Goal: Task Accomplishment & Management: Use online tool/utility

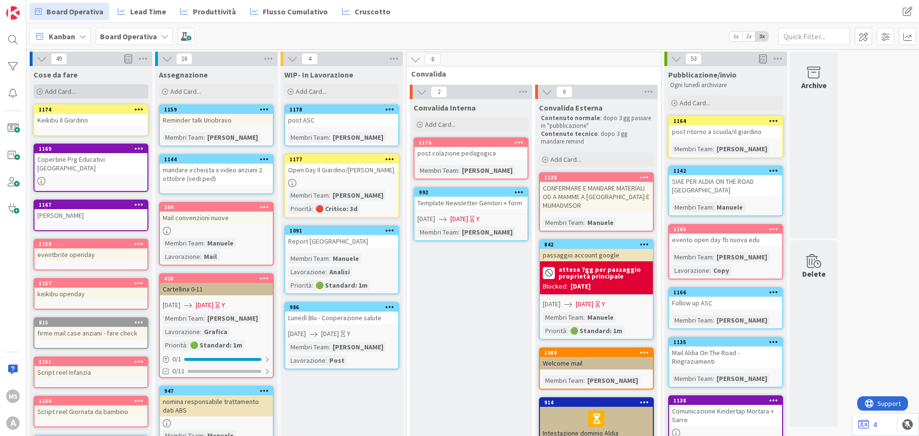
click at [59, 96] on div "Add Card..." at bounding box center [91, 91] width 115 height 14
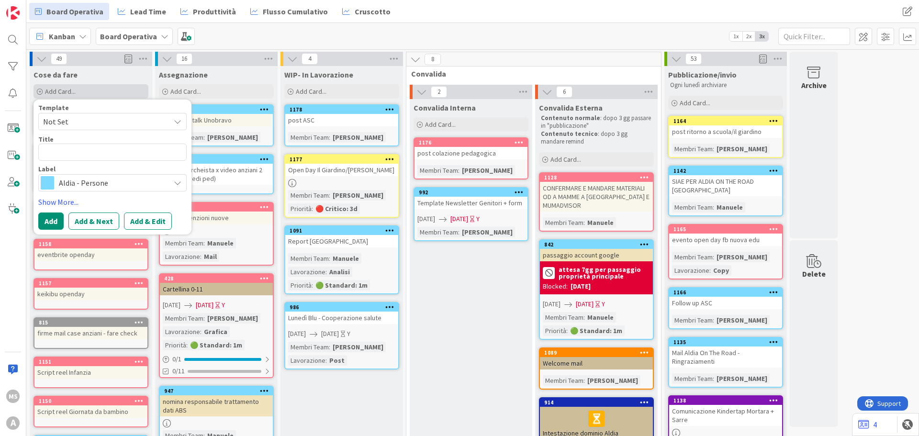
type textarea "x"
type textarea "B"
type textarea "x"
type textarea "Ba"
type textarea "x"
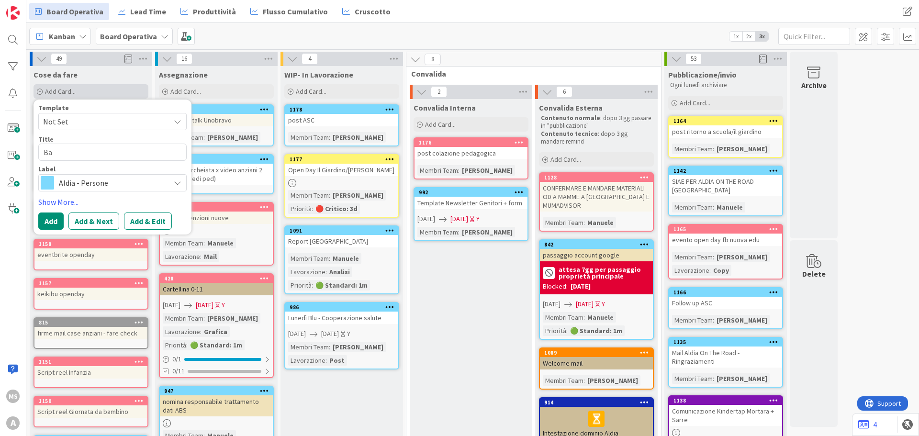
type textarea "Ban"
type textarea "x"
type textarea "Bann"
type textarea "x"
type textarea "Banne"
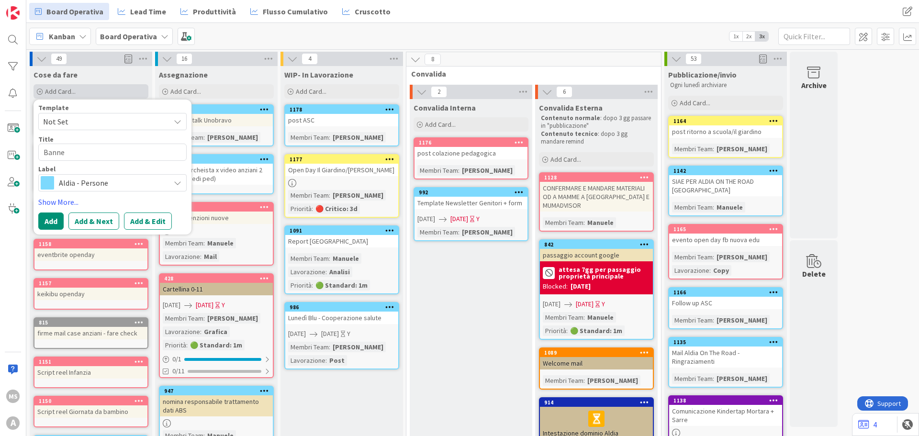
type textarea "x"
type textarea "Bann"
type textarea "x"
type textarea "Ban"
type textarea "x"
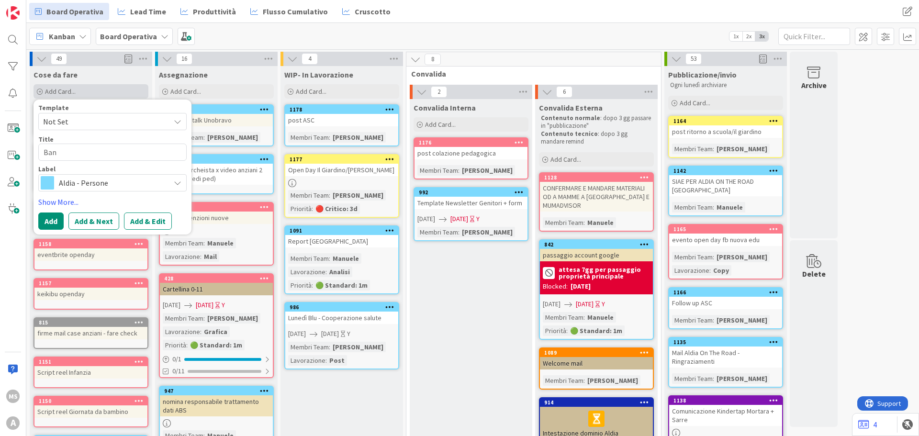
type textarea "Ba"
type textarea "x"
type textarea "B"
type textarea "x"
type textarea "V"
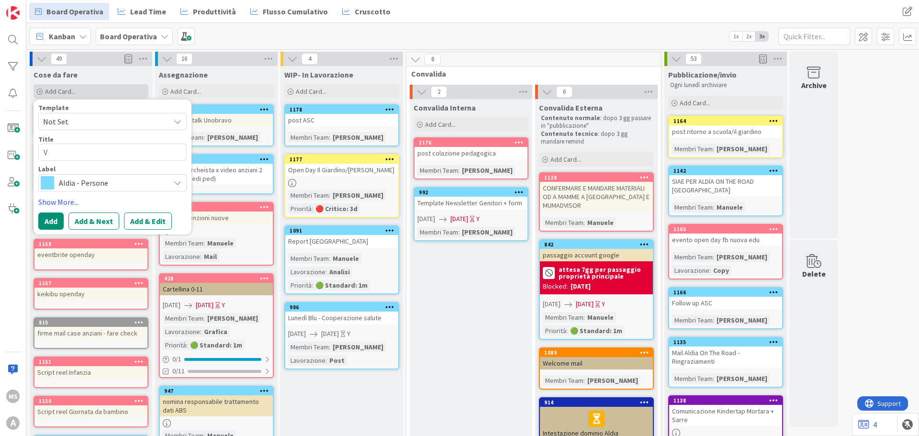
type textarea "x"
type textarea "Ve"
type textarea "x"
type textarea "Ver"
type textarea "x"
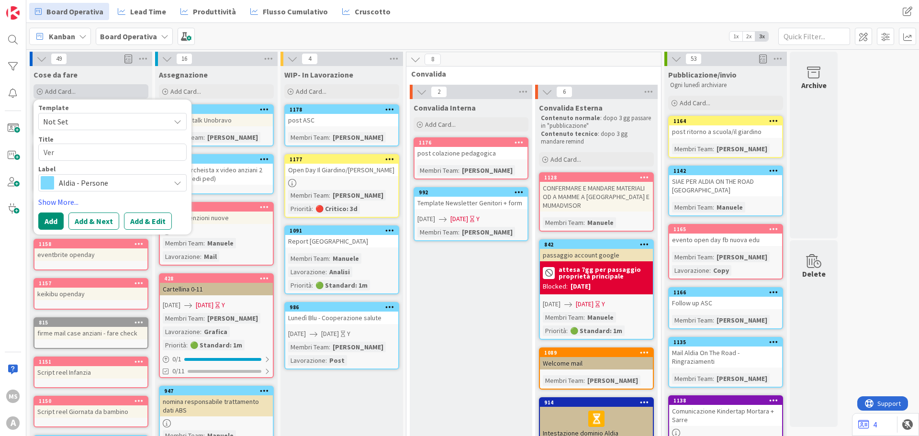
type textarea "Vert"
type textarea "x"
type textarea "Verti"
type textarea "x"
type textarea "Vertic"
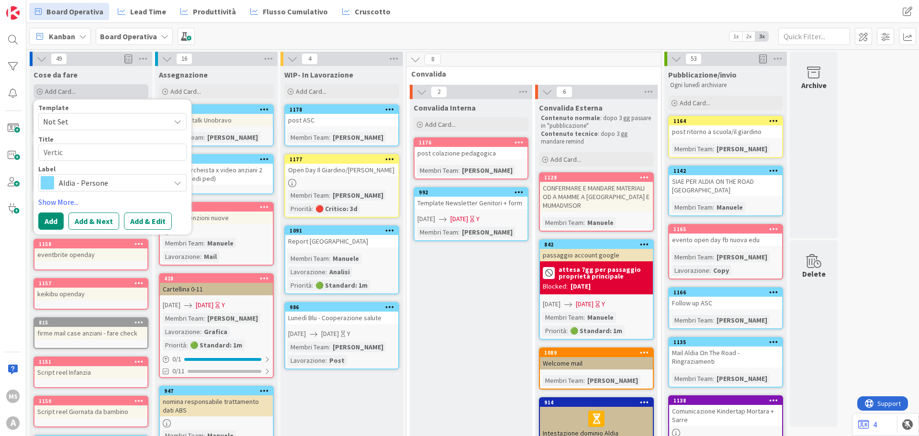
type textarea "x"
type textarea "Verticv"
type textarea "x"
type textarea "Verticvl"
type textarea "x"
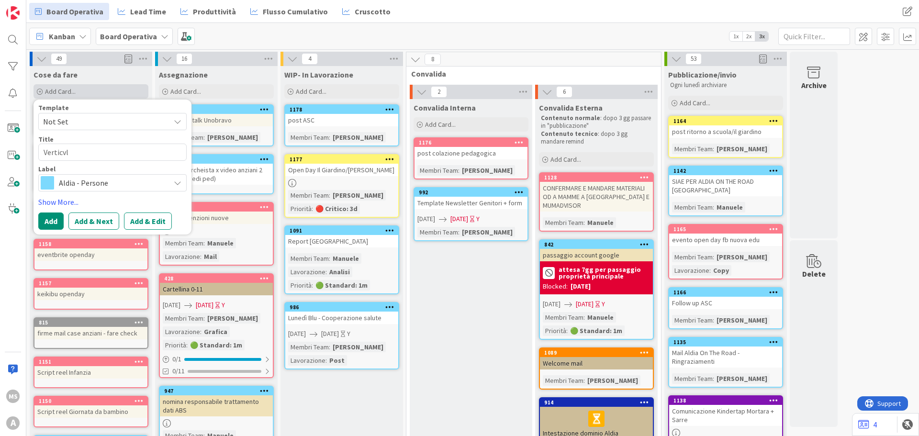
type textarea "Verticv"
type textarea "x"
type textarea "Vertic"
type textarea "x"
type textarea "Vertica"
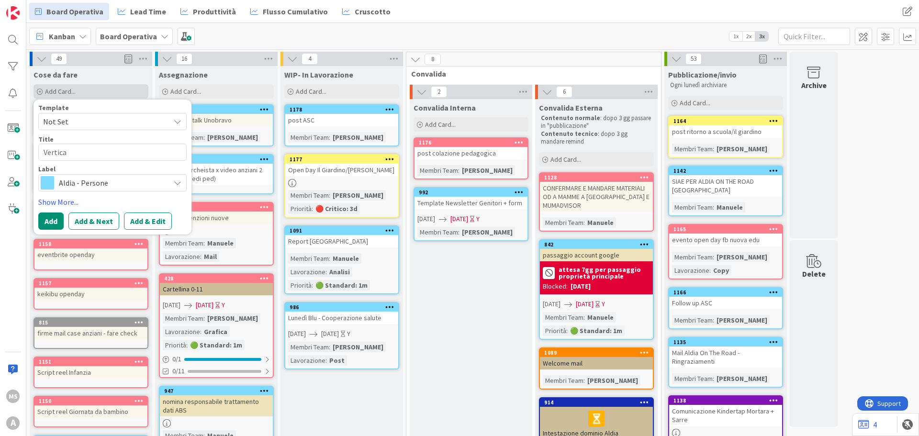
type textarea "x"
type textarea "Vertical"
type textarea "x"
type textarea "Vertical"
type textarea "x"
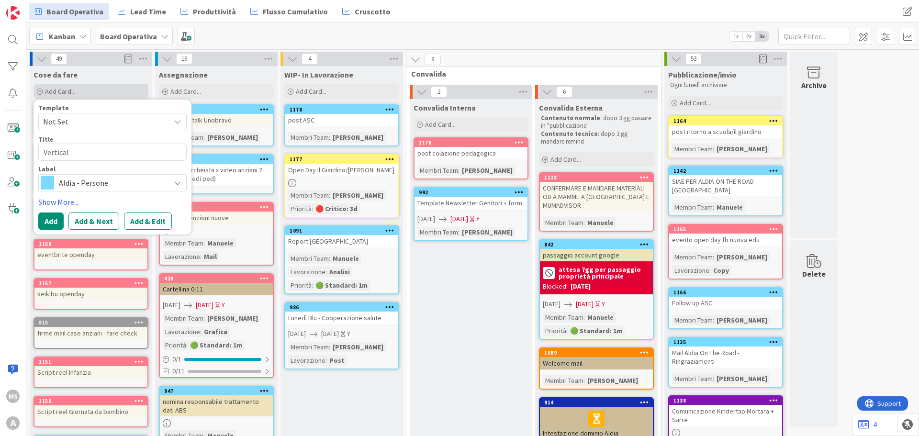
type textarea "Vertical b"
type textarea "x"
type textarea "Vertical ba"
type textarea "x"
type textarea "Vertical ban"
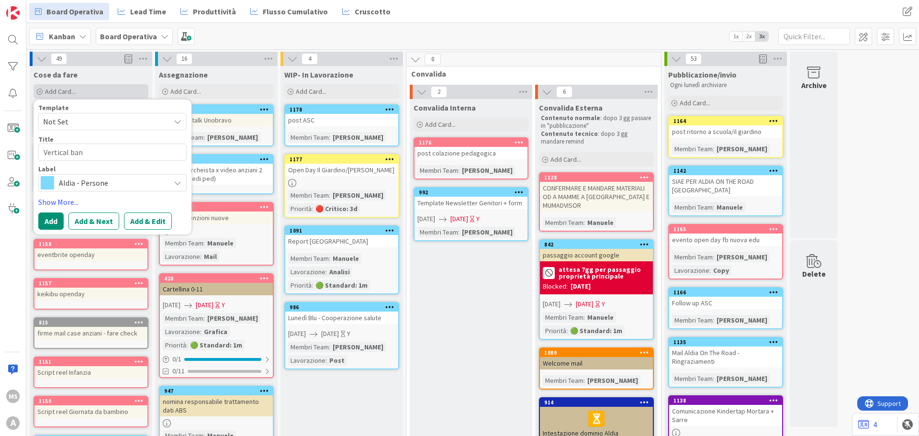
type textarea "x"
type textarea "Vertical bann"
type textarea "x"
type textarea "Vertical banne"
type textarea "x"
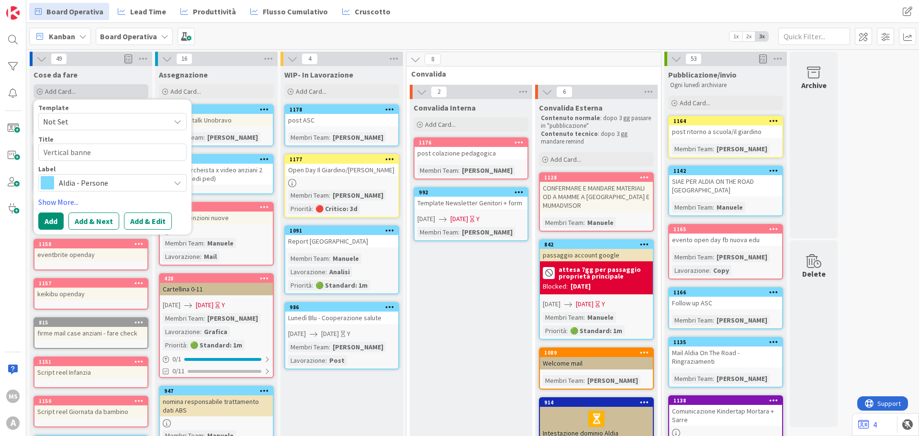
type textarea "Vertical banner"
type textarea "x"
type textarea "Vertical banner"
type textarea "x"
type textarea "Vertical banner G"
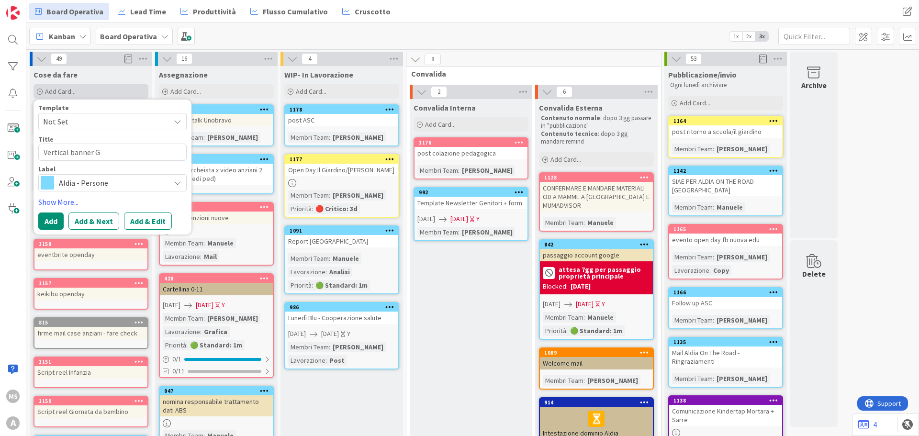
type textarea "x"
type textarea "Vertical banner Gi"
type textarea "x"
type textarea "Vertical banner Gia"
type textarea "x"
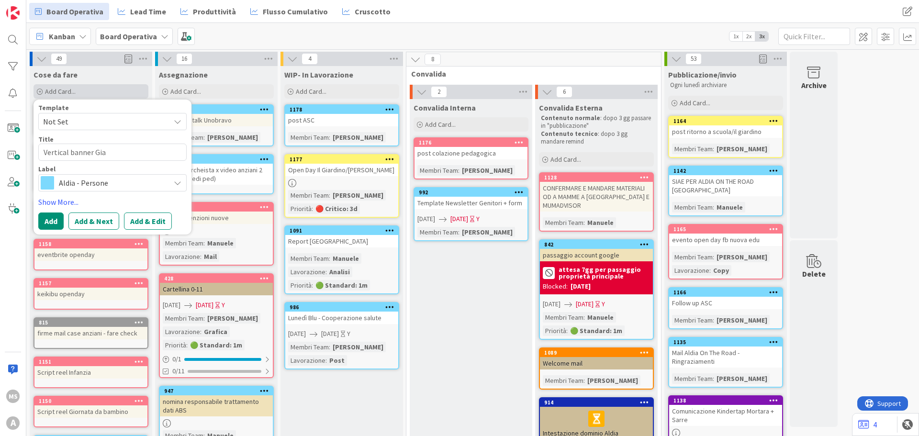
type textarea "Vertical banner Giar"
type textarea "x"
type textarea "Vertical banner Giari"
type textarea "x"
type textarea "Vertical banner Giarid"
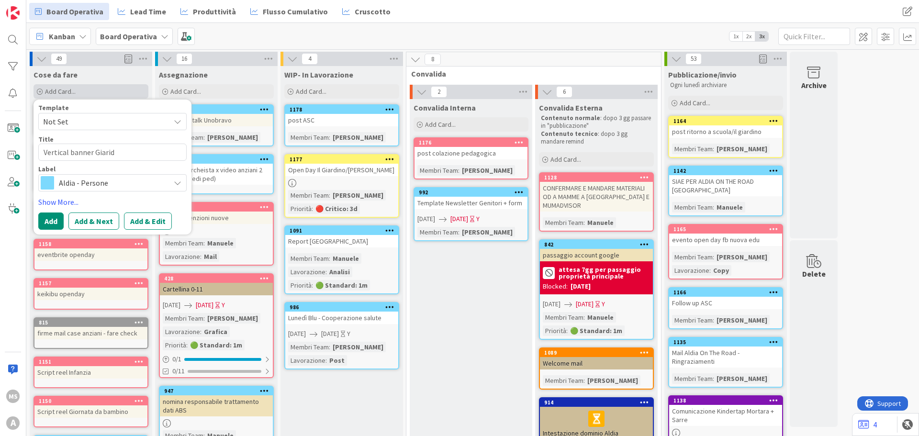
type textarea "x"
type textarea "Vertical banner Giaridn"
type textarea "x"
type textarea "Vertical banner Giaridno"
type textarea "x"
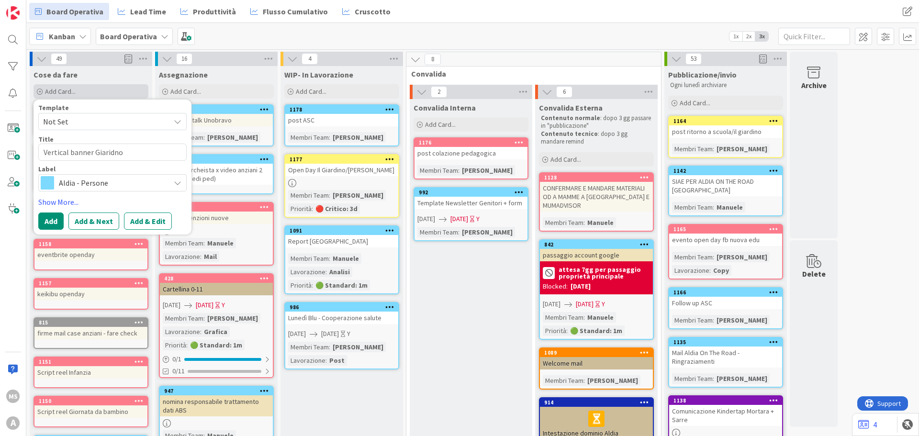
type textarea "Vertical banner Giaridn"
type textarea "x"
type textarea "Vertical banner Giarid"
type textarea "x"
type textarea "Vertical banner Giari"
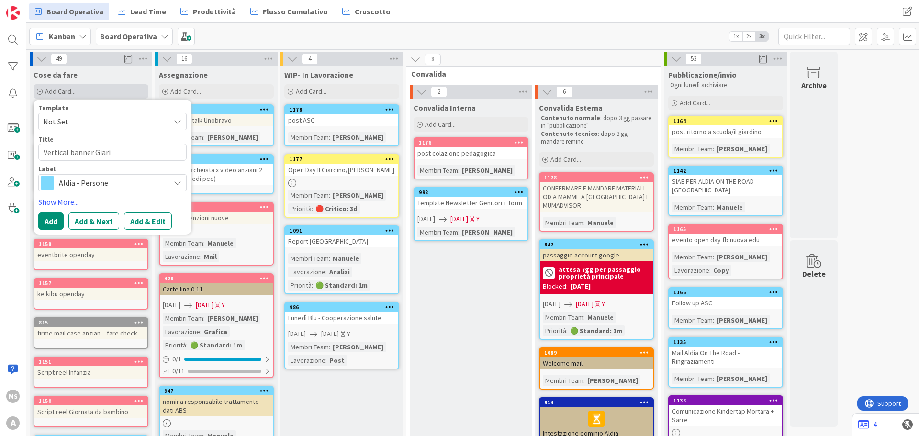
type textarea "x"
type textarea "Vertical banner Giar"
type textarea "x"
type textarea "Vertical banner Giard"
type textarea "x"
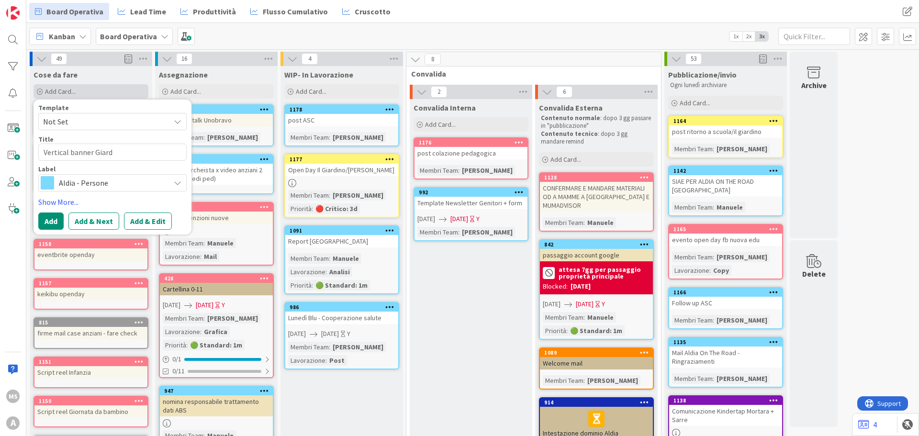
type textarea "Vertical banner Giardi"
type textarea "x"
type textarea "Vertical banner Giardin"
type textarea "x"
type textarea "Vertical banner Giardino"
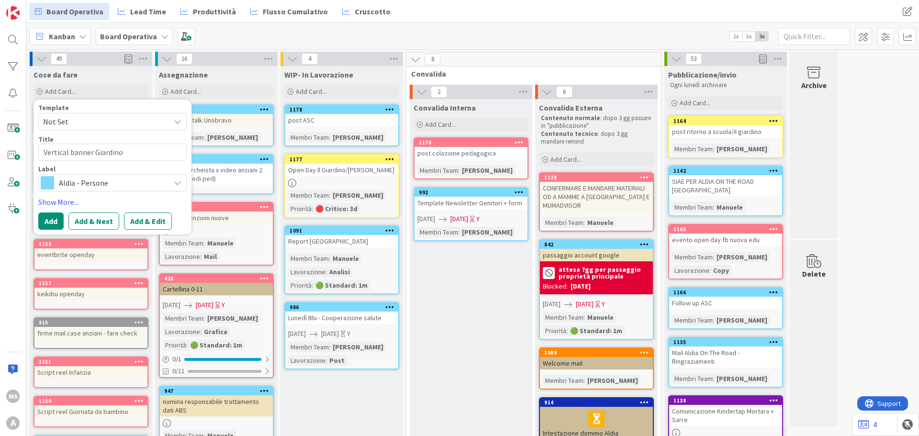
click at [95, 181] on span "Aldia - Persone" at bounding box center [112, 182] width 106 height 13
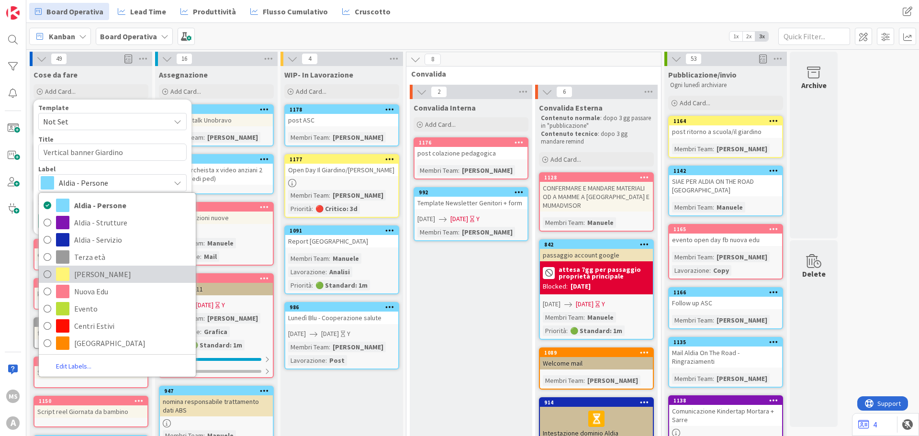
drag, startPoint x: 90, startPoint y: 268, endPoint x: 85, endPoint y: 265, distance: 5.6
click at [90, 268] on span "Birichini" at bounding box center [132, 274] width 117 height 14
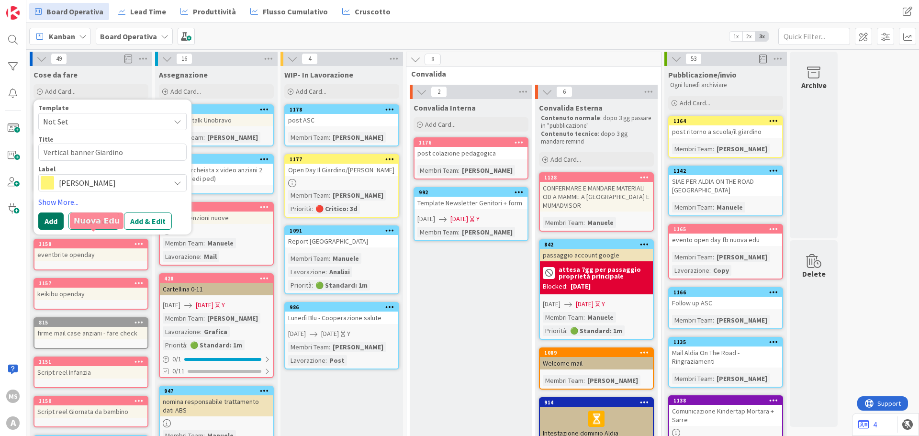
click at [48, 214] on button "Add" at bounding box center [50, 221] width 25 height 17
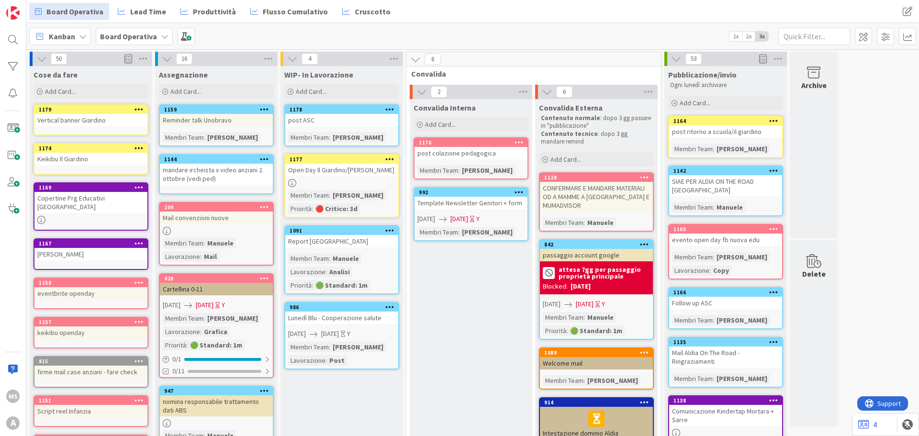
click at [93, 117] on div "Vertical banner Giardino" at bounding box center [90, 120] width 113 height 12
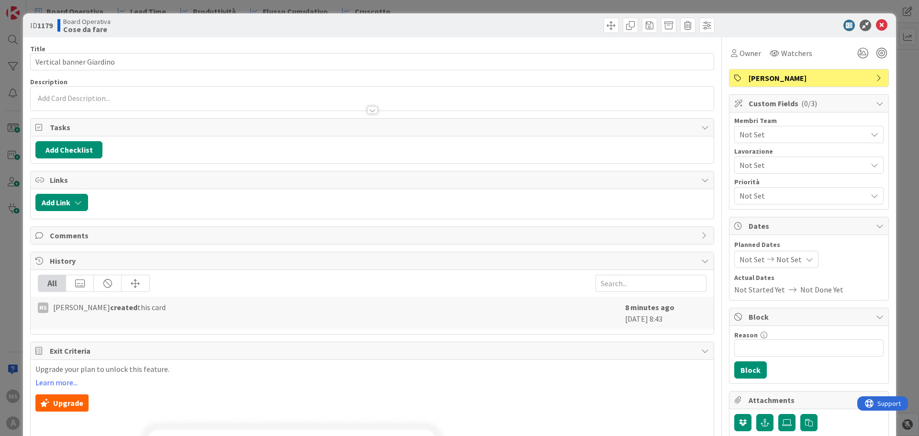
click at [740, 133] on span "Not Set" at bounding box center [802, 134] width 127 height 11
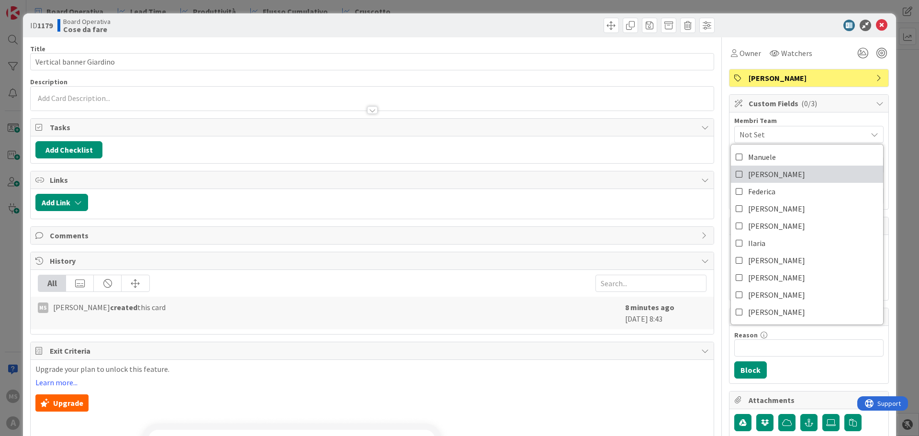
click at [750, 171] on span "Eleonora" at bounding box center [776, 174] width 57 height 14
click at [885, 24] on div "ID 1179 Board Operativa Cose da fare" at bounding box center [459, 25] width 873 height 24
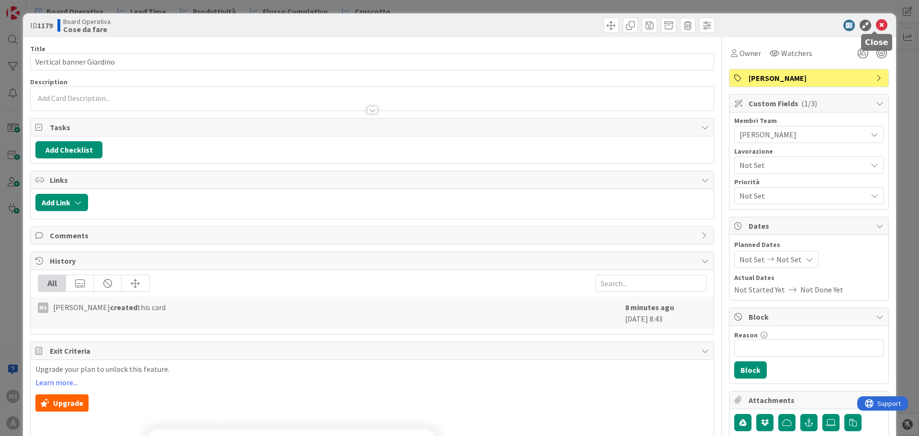
click at [876, 26] on icon at bounding box center [881, 25] width 11 height 11
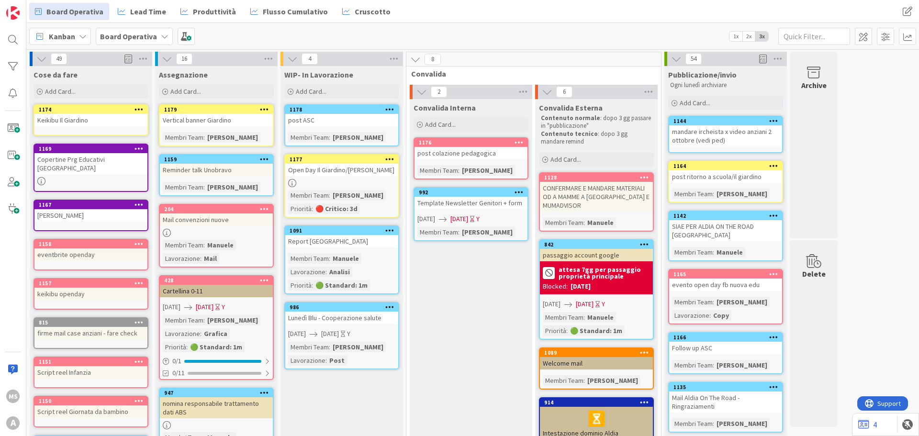
click at [708, 144] on div "mandare ircheista x video anziani 2 ottobre (vedi ped)" at bounding box center [725, 135] width 113 height 21
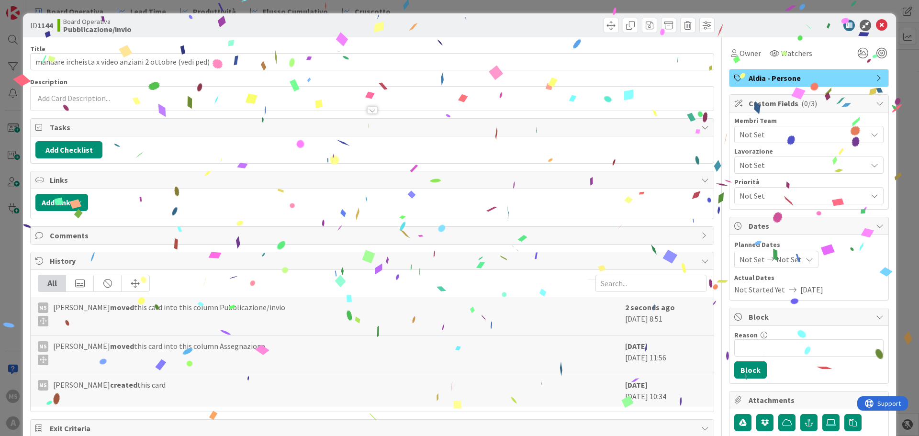
click at [766, 133] on span "Not Set" at bounding box center [802, 134] width 127 height 11
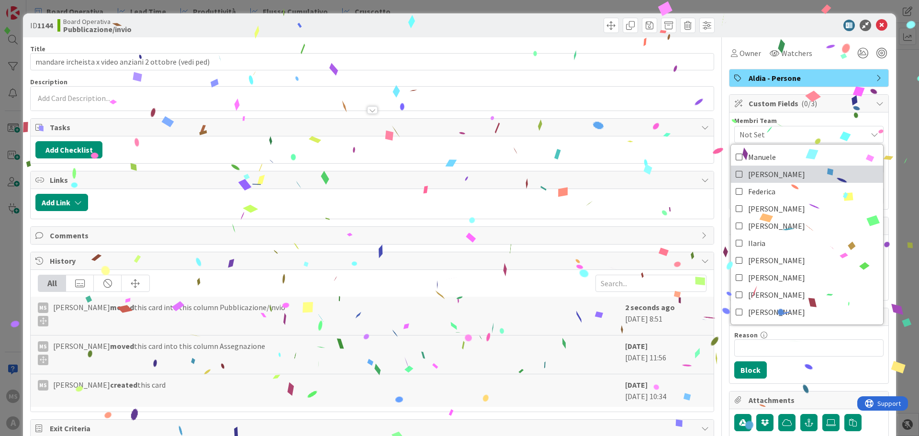
click at [755, 178] on span "Eleonora" at bounding box center [776, 174] width 57 height 14
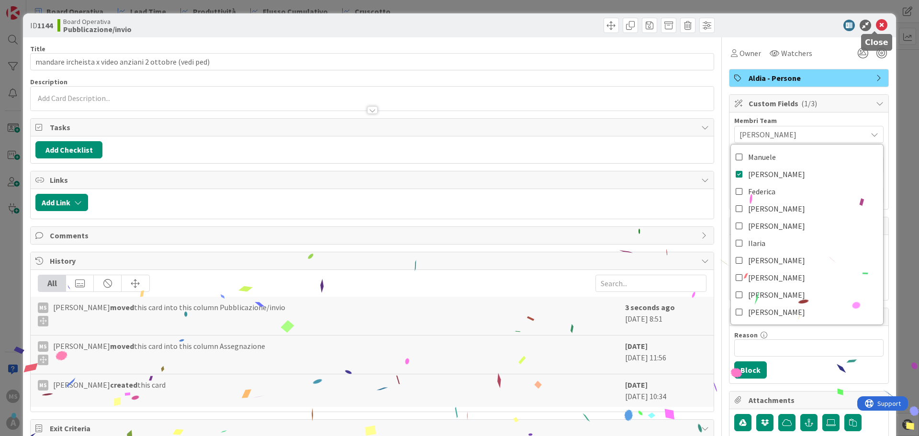
click at [871, 19] on div "ID 1144 Board Operativa Pubblicazione/invio" at bounding box center [459, 25] width 873 height 24
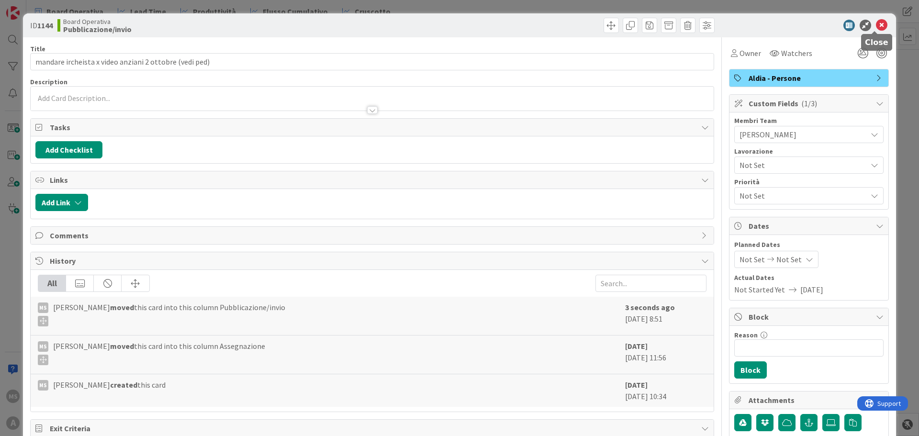
click at [876, 26] on icon at bounding box center [881, 25] width 11 height 11
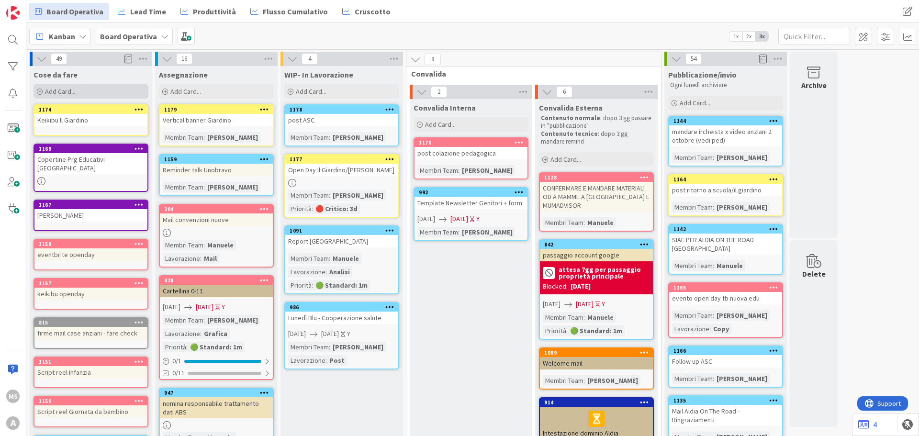
click at [93, 91] on div "Add Card..." at bounding box center [91, 91] width 115 height 14
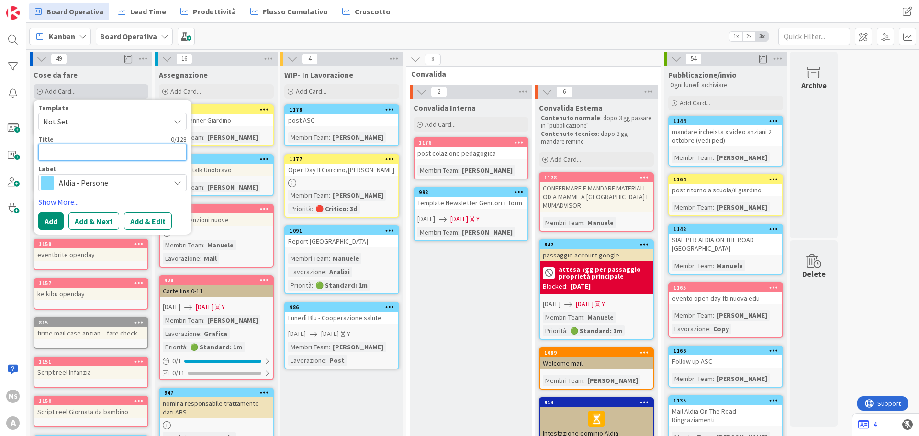
type textarea "x"
type textarea "N"
type textarea "x"
type textarea "e"
type textarea "x"
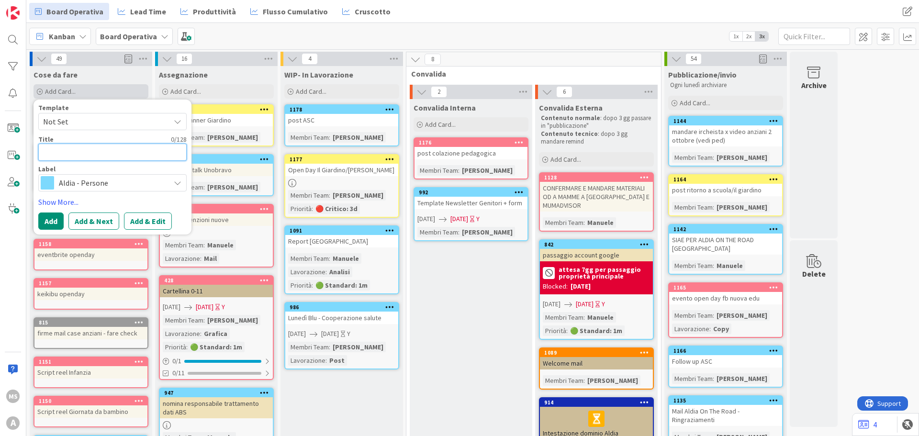
type textarea "H"
type textarea "x"
type textarea "He"
type textarea "x"
type textarea "Hea"
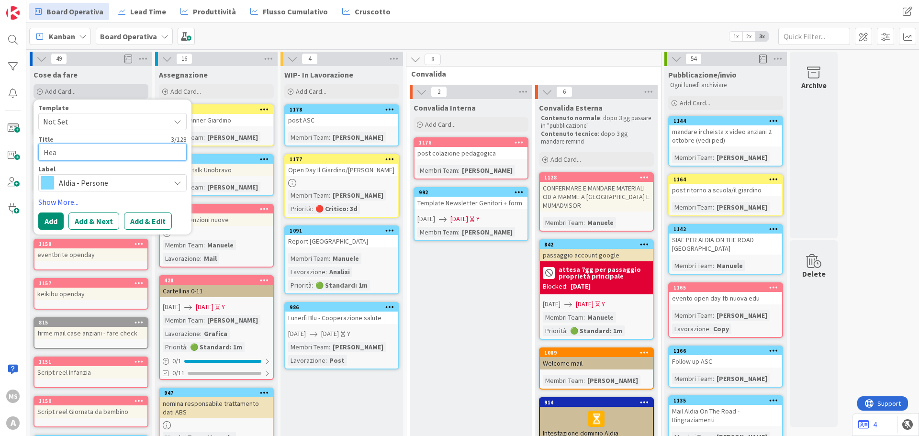
type textarea "x"
type textarea "Head"
type textarea "x"
type textarea "Heade"
type textarea "x"
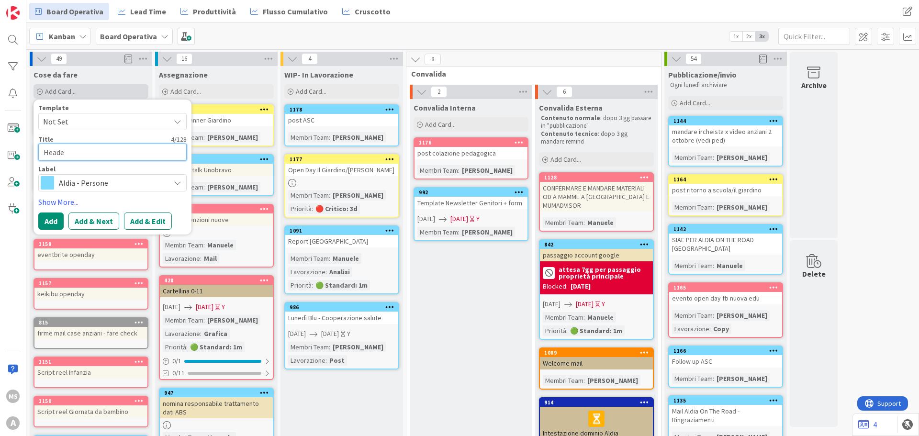
type textarea "Header"
type textarea "x"
type textarea "Header"
type textarea "x"
type textarea "Header n"
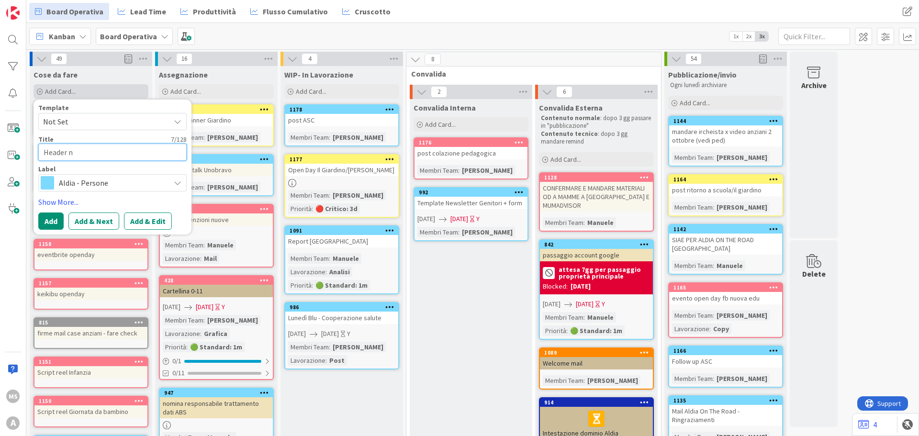
type textarea "x"
type textarea "Header ne"
type textarea "x"
type textarea "Header new"
type textarea "x"
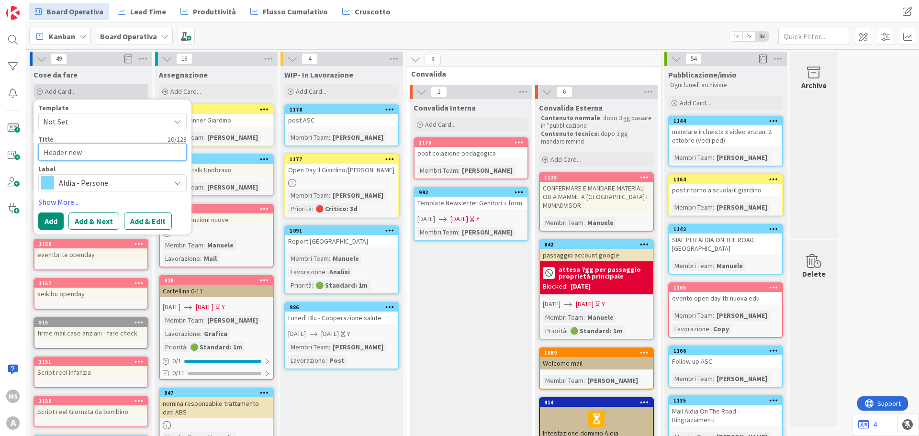
type textarea "Header news"
type textarea "x"
type textarea "Header newsl"
type textarea "x"
type textarea "Header newslt"
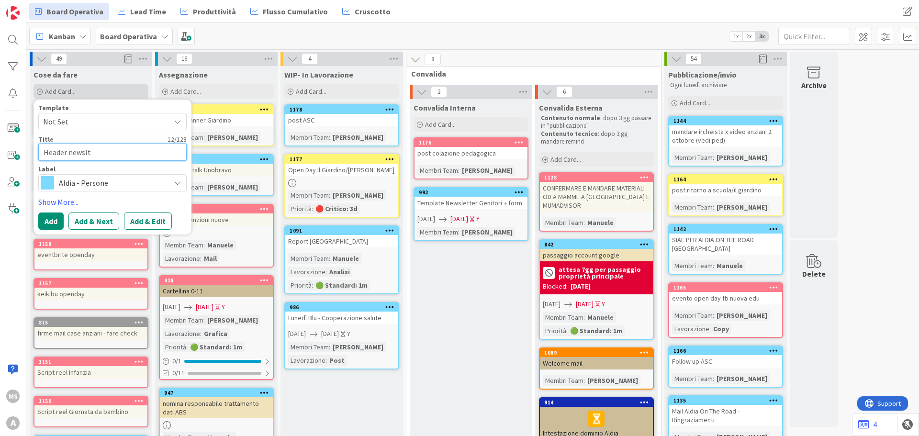
type textarea "x"
type textarea "Header newsltt"
type textarea "x"
type textarea "Header newsltte"
type textarea "x"
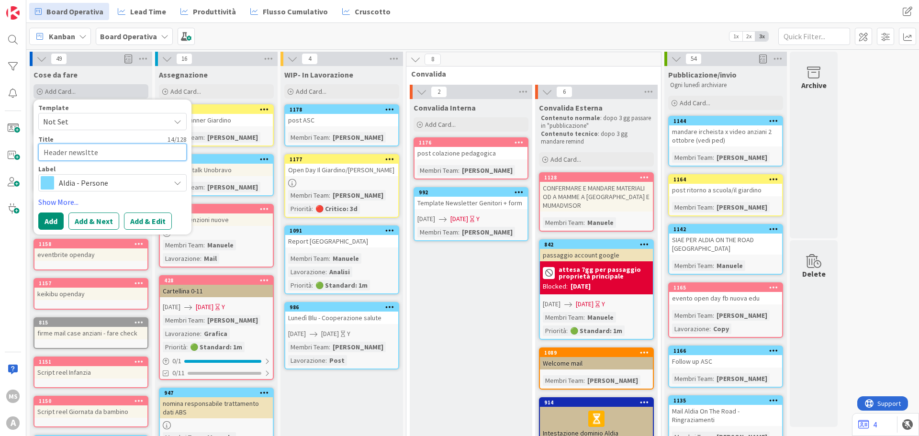
type textarea "Header newsltter"
type textarea "x"
type textarea "Header newsltter"
type textarea "x"
type textarea "Header newsltter"
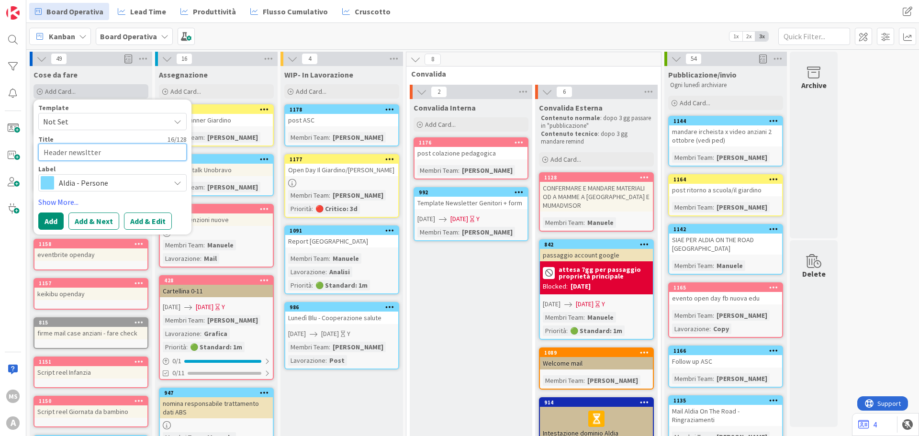
type textarea "x"
type textarea "Header newsltte"
type textarea "x"
type textarea "Header newsltt"
type textarea "x"
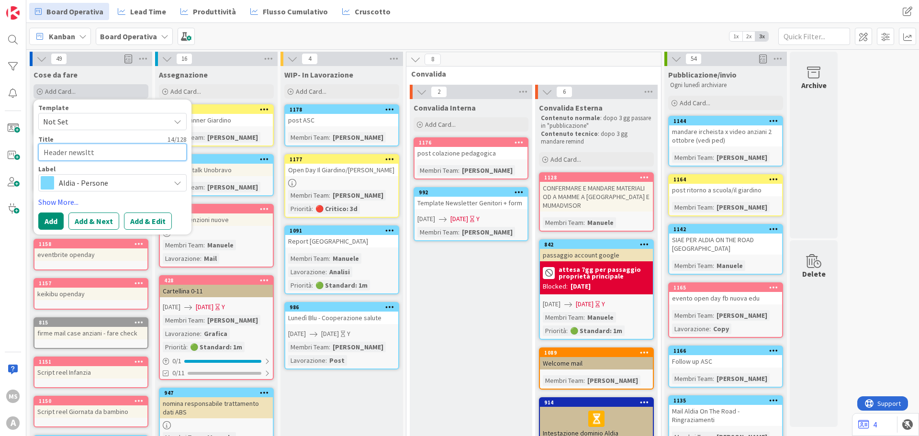
type textarea "Header newslt"
type textarea "x"
type textarea "Header newsl"
type textarea "x"
type textarea "Header newsle"
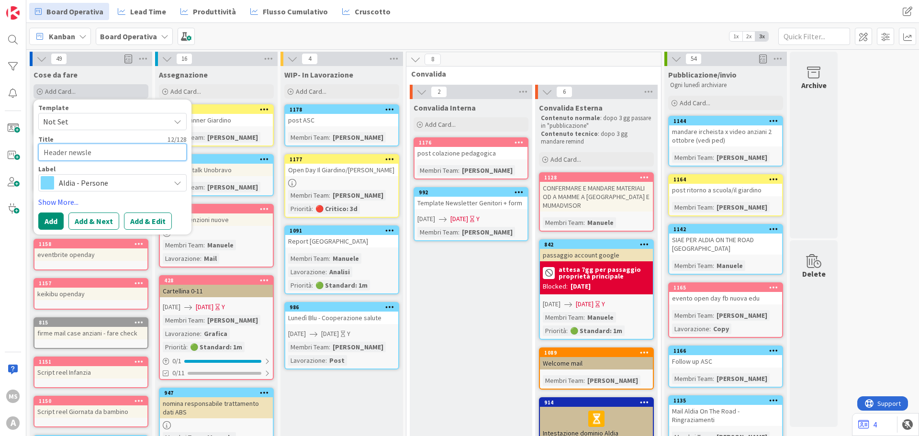
type textarea "x"
type textarea "Header newslet"
type textarea "x"
type textarea "Header newslett"
type textarea "x"
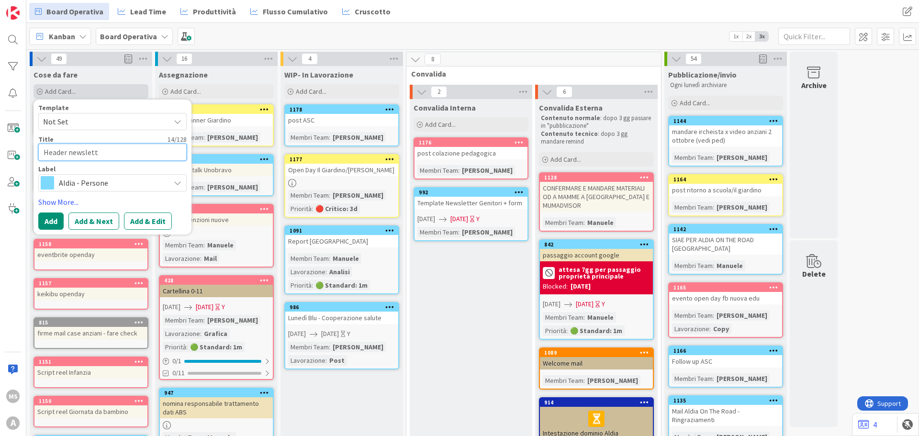
type textarea "Header newslette"
type textarea "x"
type textarea "Header newsletter"
type textarea "x"
type textarea "Header newsletter"
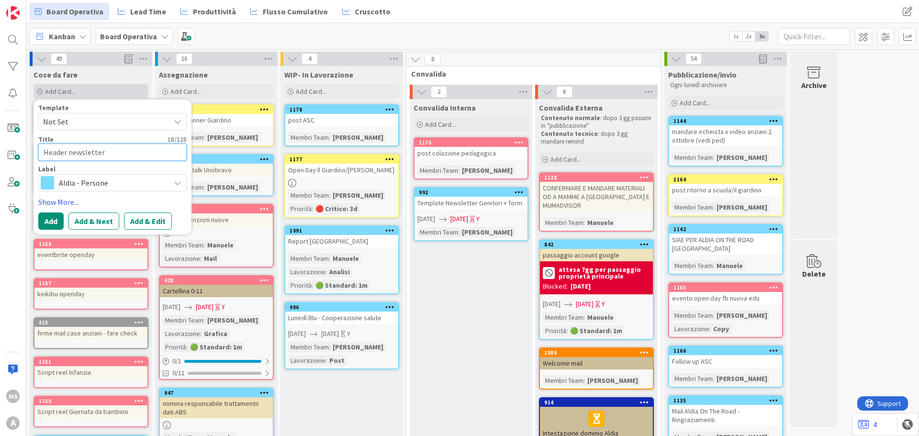
type textarea "x"
type textarea "Header newsletter b"
type textarea "x"
type textarea "Header newsletter bi"
type textarea "x"
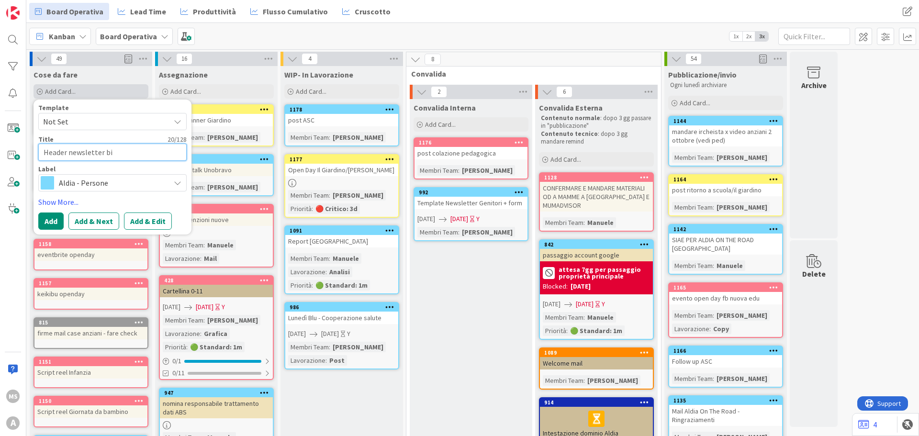
type textarea "Header newsletter bir"
type textarea "x"
type textarea "Header newsletter biri"
type textarea "x"
type textarea "Header newsletter biric"
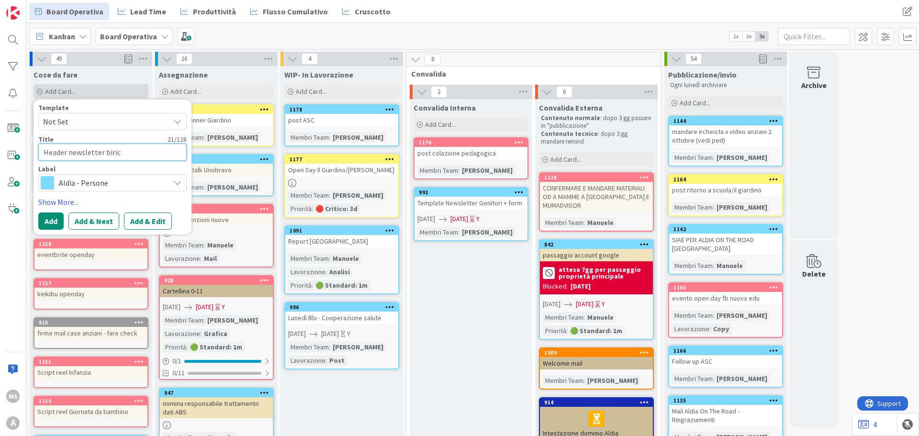
type textarea "x"
type textarea "Header newsletter birich"
type textarea "x"
type textarea "Header newsletter birichi"
type textarea "x"
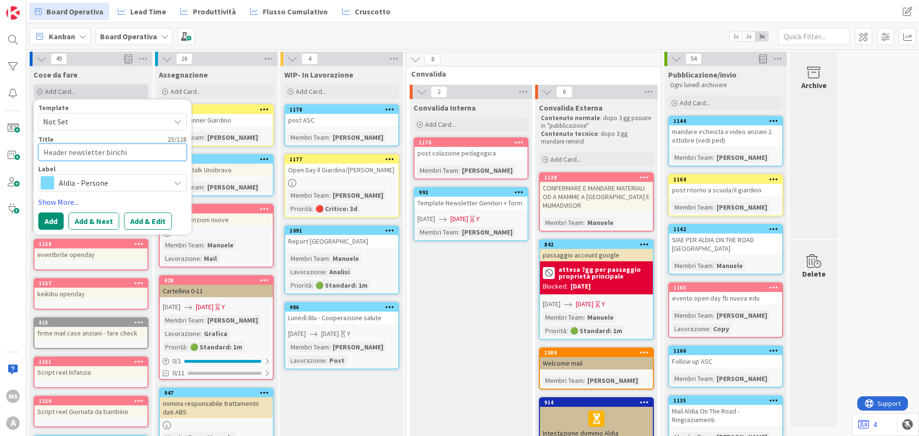
type textarea "Header newsletter birichin"
type textarea "x"
type textarea "Header newsletter birichina"
click at [123, 184] on span "Aldia - Persone" at bounding box center [112, 182] width 106 height 13
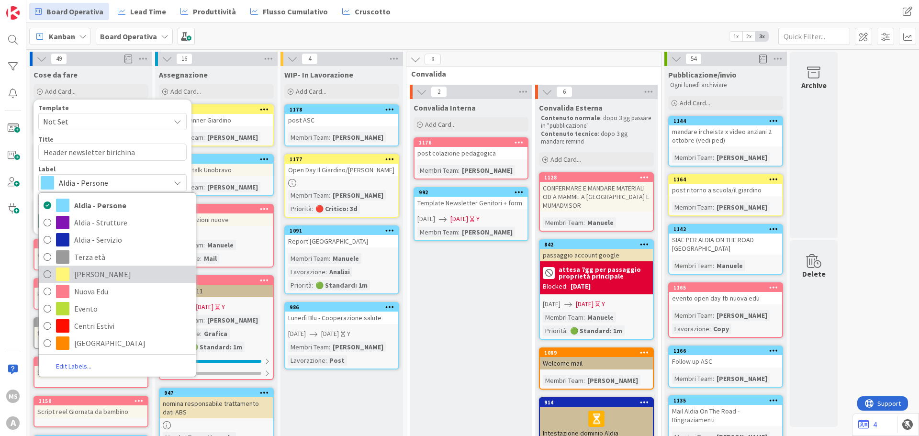
drag, startPoint x: 88, startPoint y: 274, endPoint x: 65, endPoint y: 240, distance: 41.0
click at [88, 274] on span "Birichini" at bounding box center [132, 274] width 117 height 14
type textarea "x"
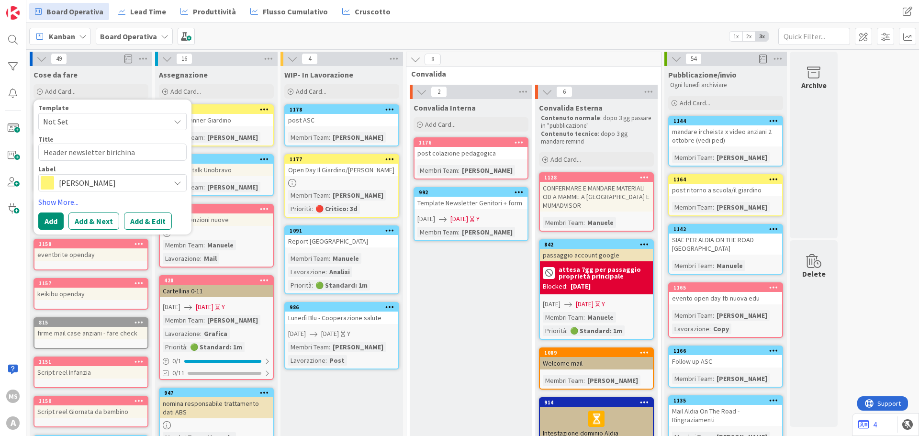
click at [50, 210] on div "Template Not Set Title 27 / 128 Header newsletter birichina Label Birichini Ald…" at bounding box center [112, 166] width 148 height 125
click at [54, 224] on button "Add" at bounding box center [50, 221] width 25 height 17
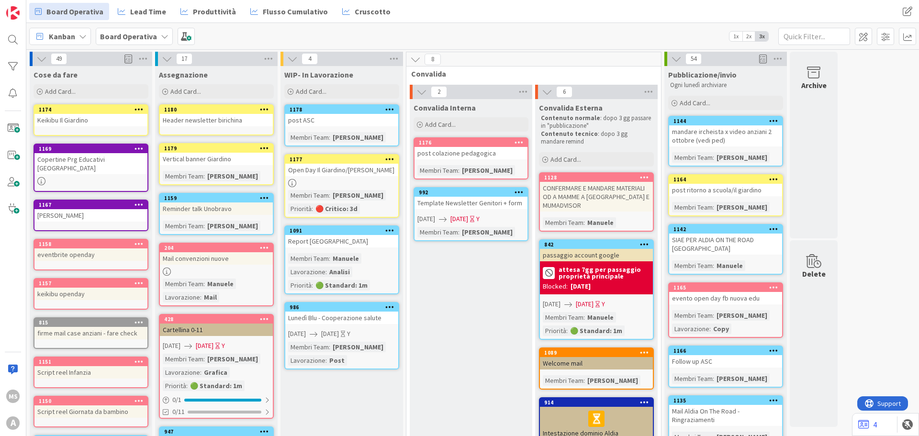
click at [211, 113] on div "1180" at bounding box center [216, 109] width 113 height 9
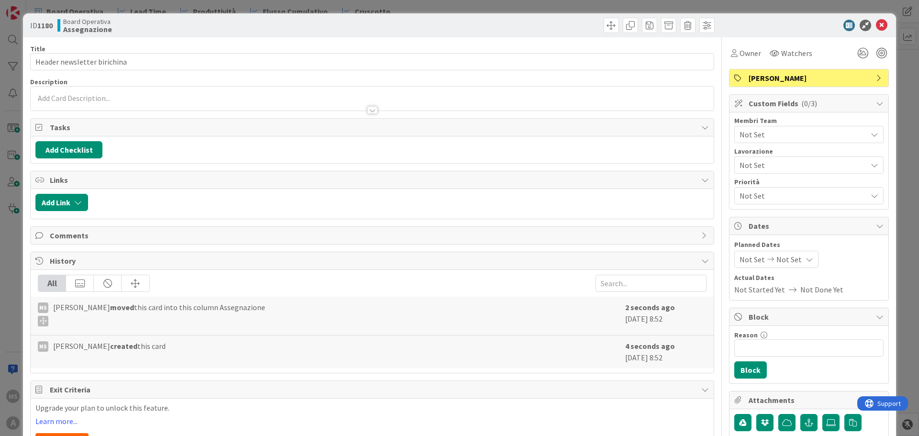
drag, startPoint x: 768, startPoint y: 127, endPoint x: 760, endPoint y: 140, distance: 15.4
click at [767, 127] on div "Not Set" at bounding box center [808, 134] width 149 height 17
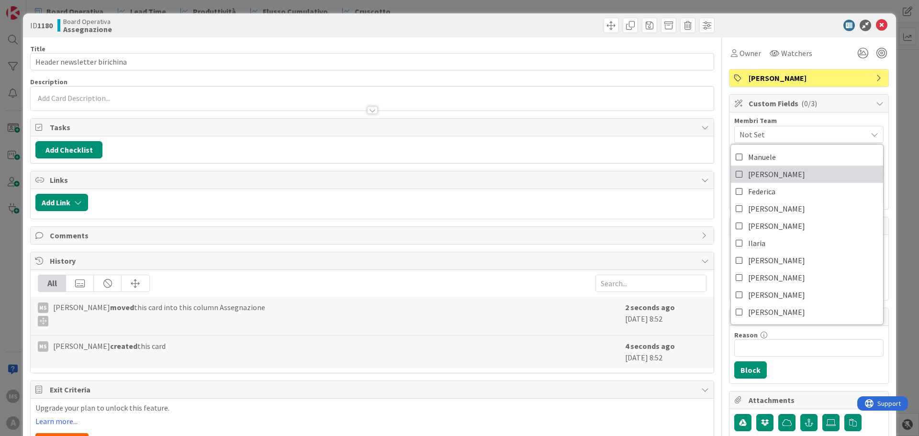
click at [749, 180] on span "Eleonora" at bounding box center [776, 174] width 57 height 14
click at [876, 22] on icon at bounding box center [881, 25] width 11 height 11
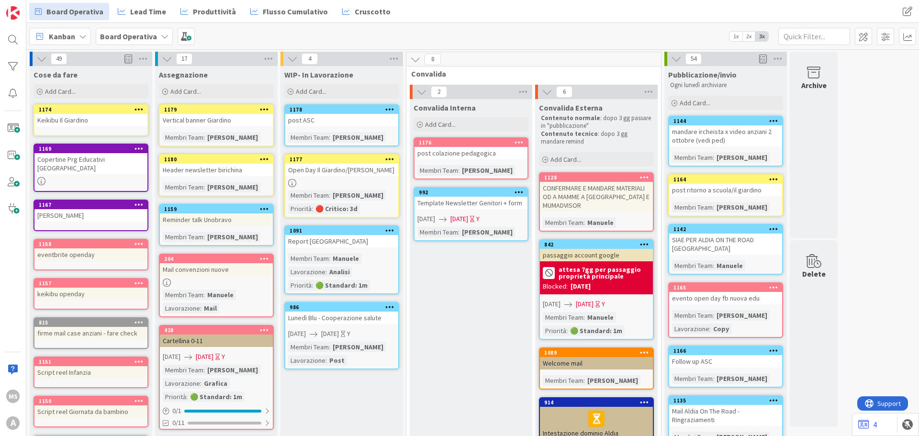
click at [212, 119] on div "Vertical banner Giardino" at bounding box center [216, 120] width 113 height 12
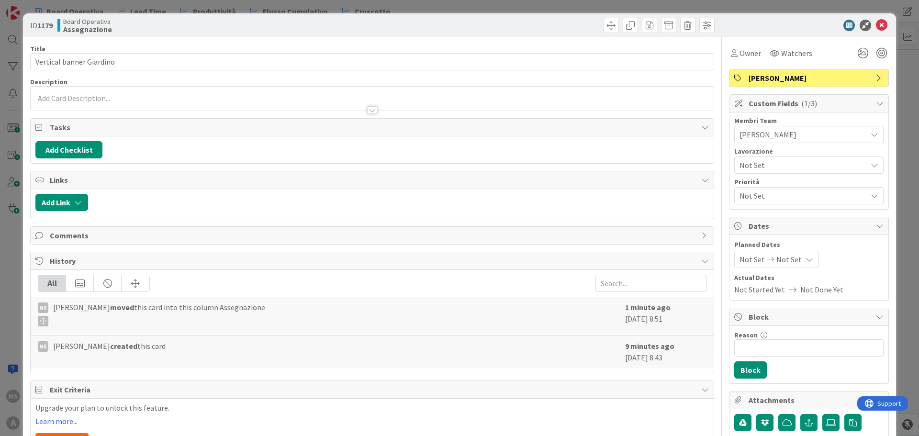
click at [761, 174] on div "Membri Team Eleonora Lavorazione Not Set Priorità Not Set" at bounding box center [808, 160] width 149 height 87
click at [761, 166] on span "Not Set" at bounding box center [800, 164] width 123 height 13
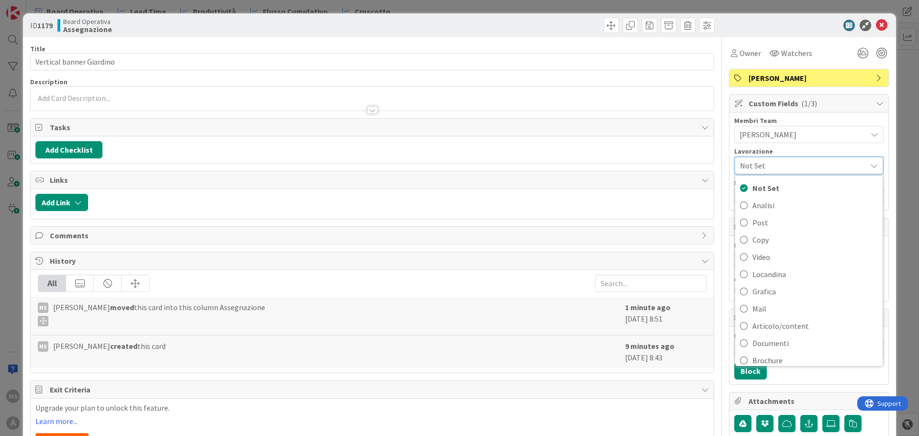
click at [761, 166] on span "Not Set" at bounding box center [801, 165] width 122 height 13
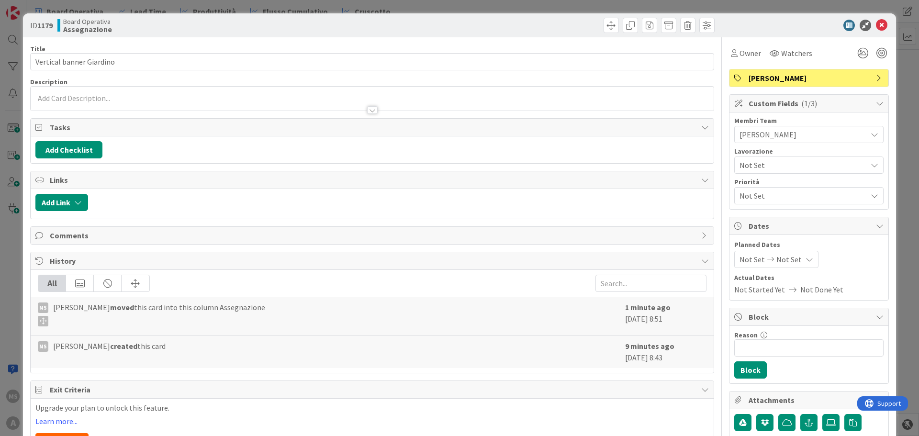
click at [764, 167] on span "Not Set" at bounding box center [800, 164] width 123 height 13
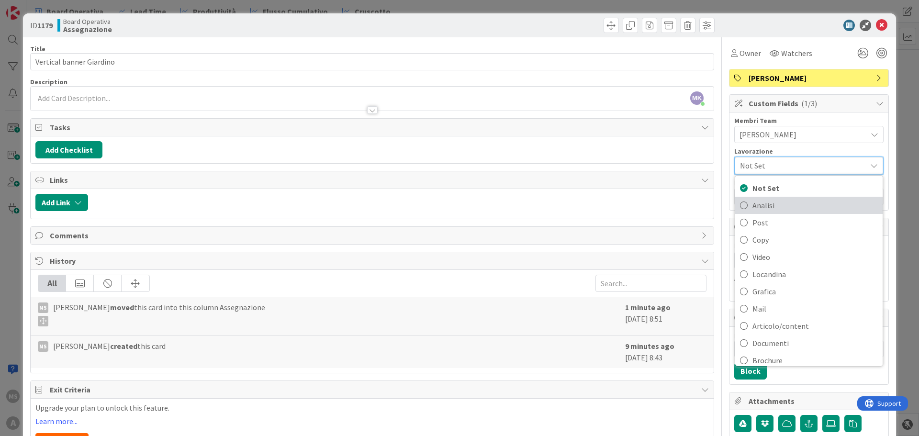
click at [752, 202] on span "Analisi" at bounding box center [814, 205] width 125 height 14
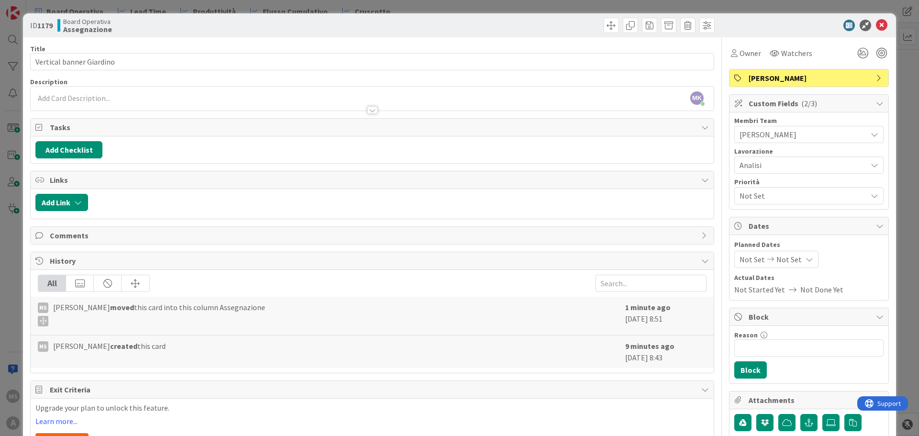
click at [751, 167] on span "Analisi" at bounding box center [800, 164] width 123 height 13
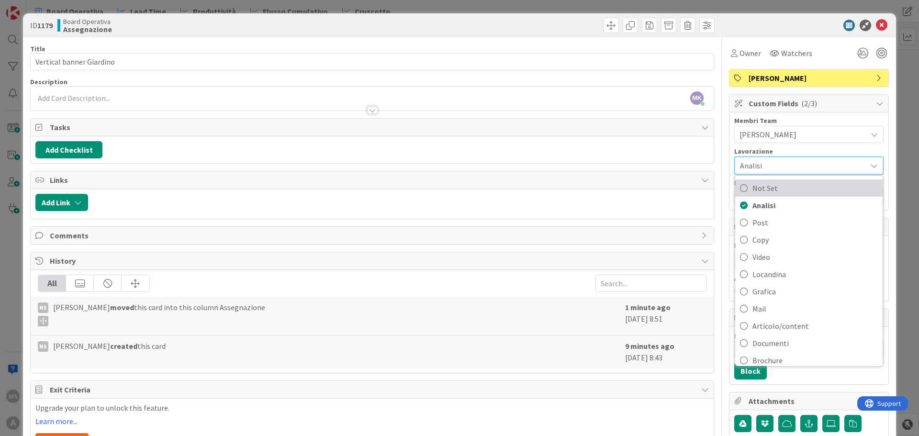
click at [752, 190] on span "Not Set" at bounding box center [814, 188] width 125 height 14
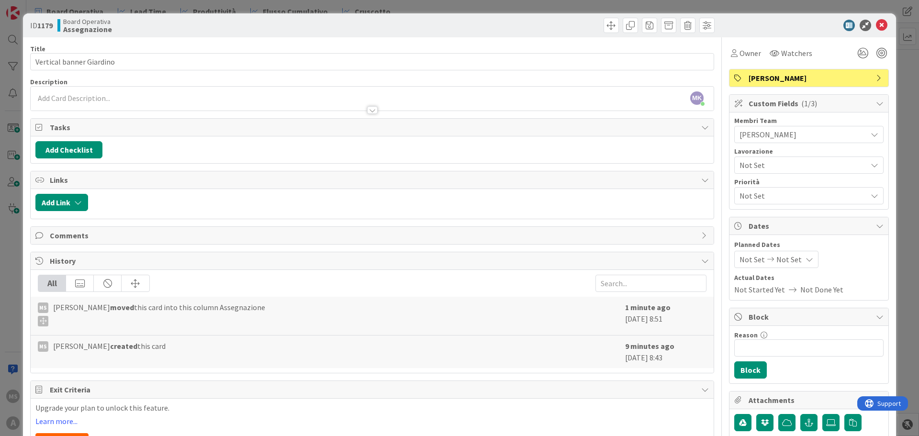
click at [756, 198] on span "Not Set" at bounding box center [802, 195] width 127 height 11
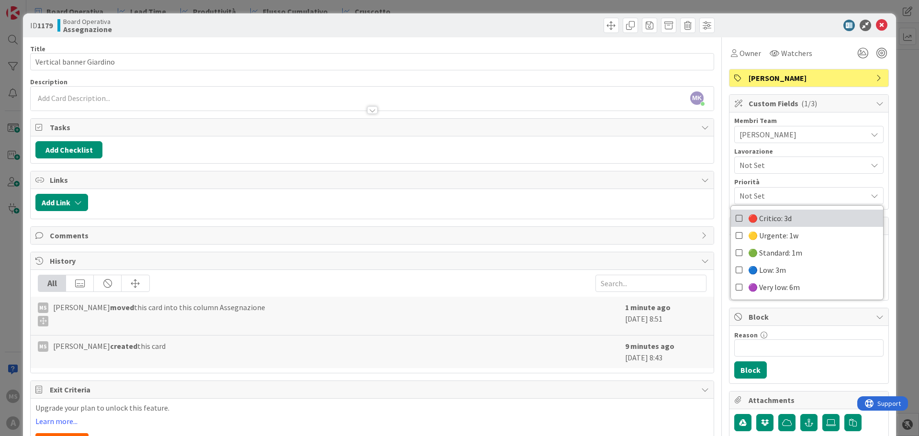
click at [770, 210] on link "🔴 Critico: 3d" at bounding box center [807, 218] width 152 height 17
click at [881, 22] on div at bounding box center [803, 25] width 169 height 11
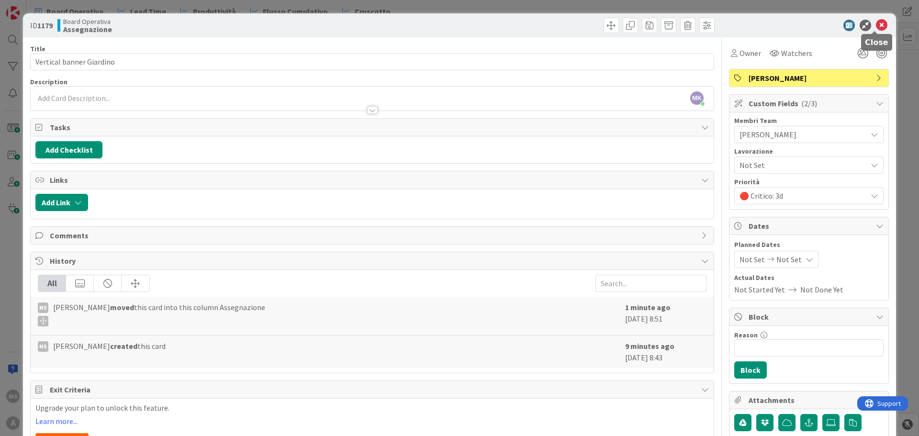
click at [876, 27] on icon at bounding box center [881, 25] width 11 height 11
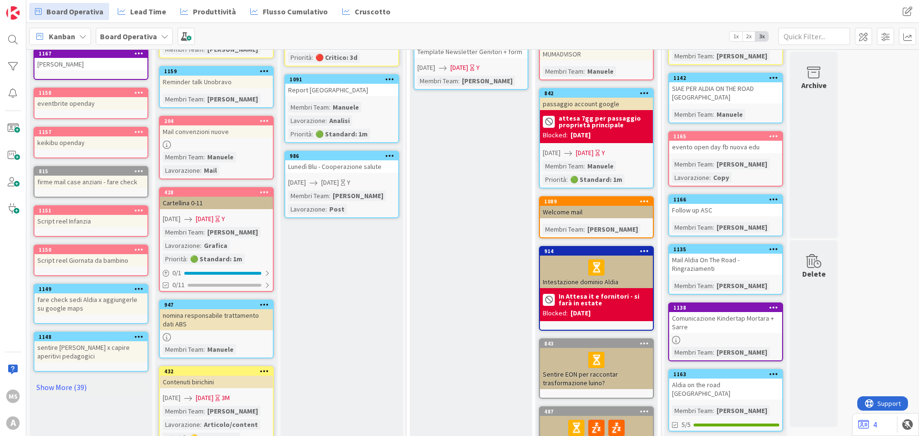
scroll to position [239, 0]
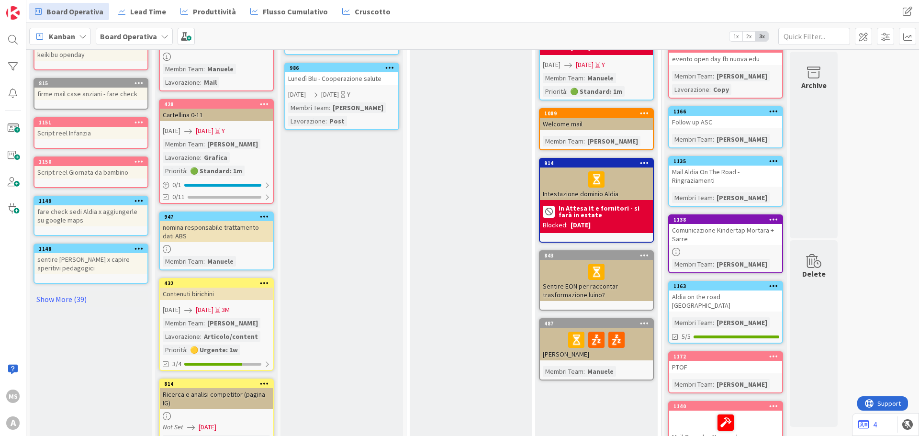
click at [73, 299] on div "Cose da fare Add Card... Template Not Set Title 0 / 128 Label Aldia - Persone A…" at bounding box center [91, 208] width 123 height 763
click at [73, 291] on link "Show More (39)" at bounding box center [91, 298] width 115 height 15
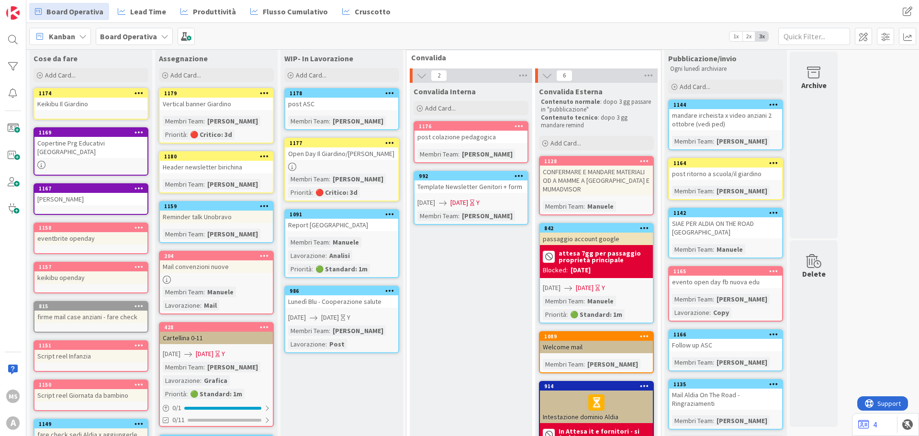
scroll to position [0, 0]
